Goal: Transaction & Acquisition: Purchase product/service

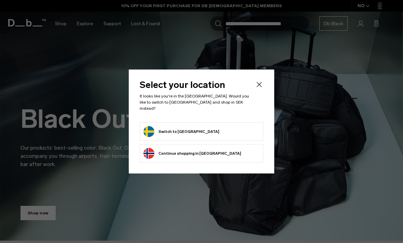
click at [160, 131] on button "Switch to Sweden" at bounding box center [181, 131] width 76 height 11
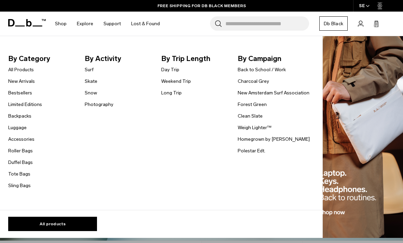
click at [17, 117] on link "Backpacks" at bounding box center [19, 116] width 23 height 7
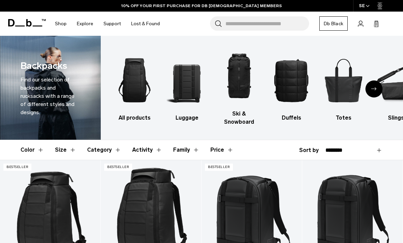
click at [149, 154] on button "Activity" at bounding box center [147, 150] width 30 height 20
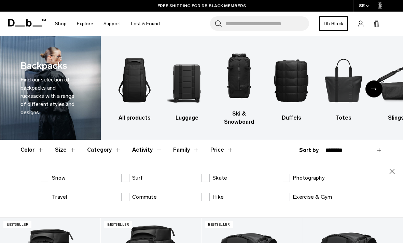
click at [143, 150] on button "Activity" at bounding box center [147, 150] width 30 height 20
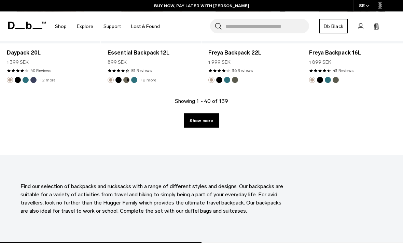
scroll to position [1708, 0]
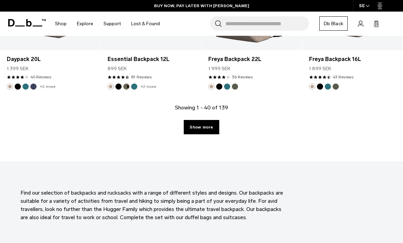
click at [207, 134] on link "Show more" at bounding box center [201, 127] width 35 height 14
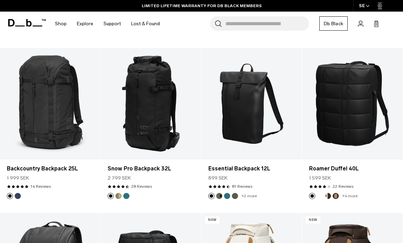
scroll to position [2256, 0]
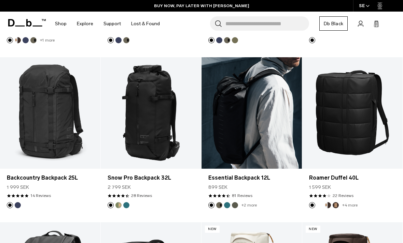
click at [260, 114] on link "Essential Backpack 12L" at bounding box center [251, 113] width 100 height 112
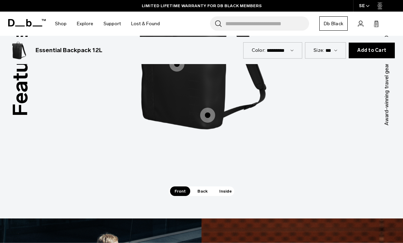
scroll to position [834, 0]
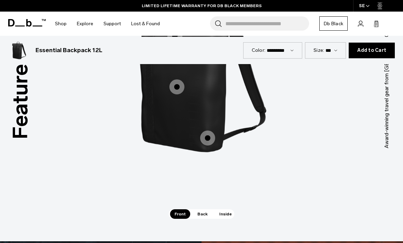
click at [228, 210] on span "Inside" at bounding box center [226, 215] width 22 height 10
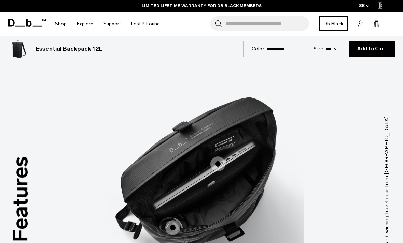
scroll to position [735, 0]
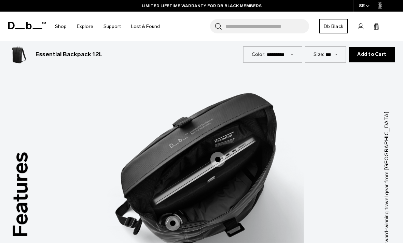
click at [222, 152] on span "3 / 3" at bounding box center [217, 159] width 15 height 15
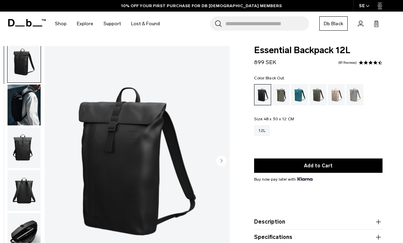
scroll to position [0, 0]
